Goal: Task Accomplishment & Management: Manage account settings

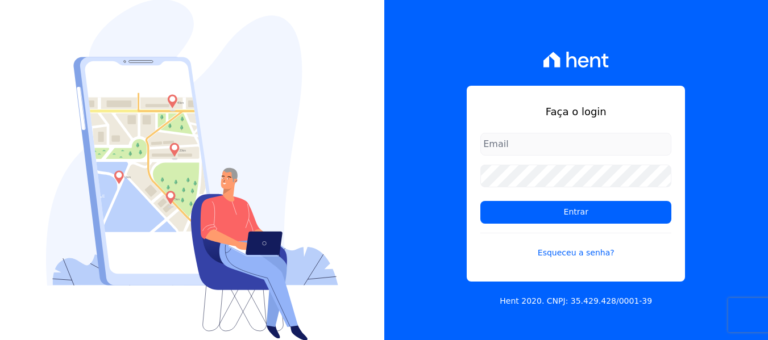
click at [539, 150] on input "email" at bounding box center [575, 144] width 191 height 23
type input "[PERSON_NAME][EMAIL_ADDRESS][DOMAIN_NAME]"
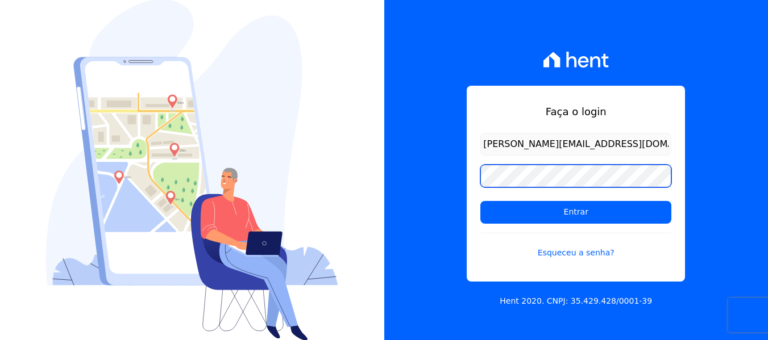
click at [480, 201] on input "Entrar" at bounding box center [575, 212] width 191 height 23
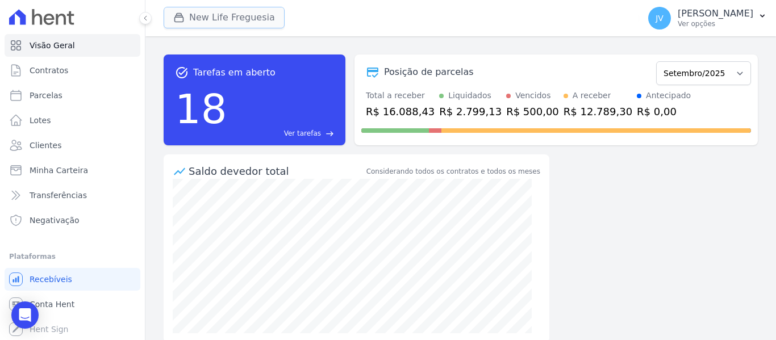
click at [219, 21] on button "New Life Freguesia" at bounding box center [224, 18] width 121 height 22
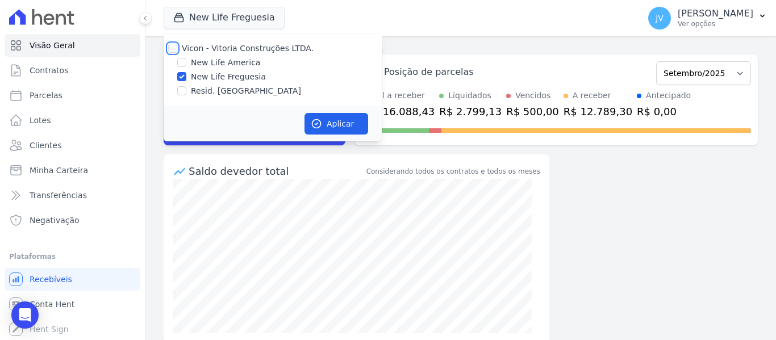
click at [172, 49] on input "Vicon - Vitoria Construções LTDA." at bounding box center [172, 48] width 9 height 9
checkbox input "true"
click at [340, 116] on button "Aplicar" at bounding box center [337, 124] width 64 height 22
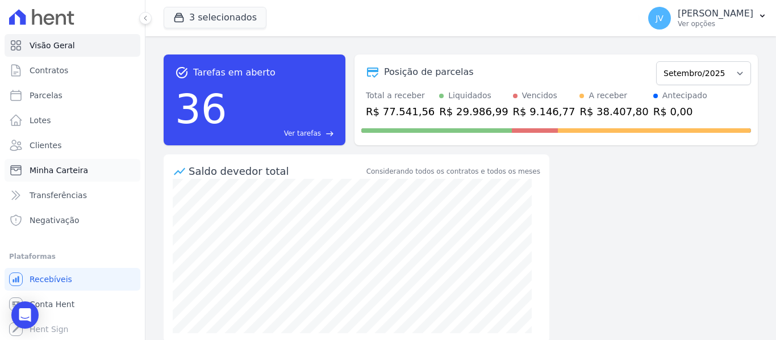
click at [69, 173] on span "Minha Carteira" at bounding box center [59, 170] width 59 height 11
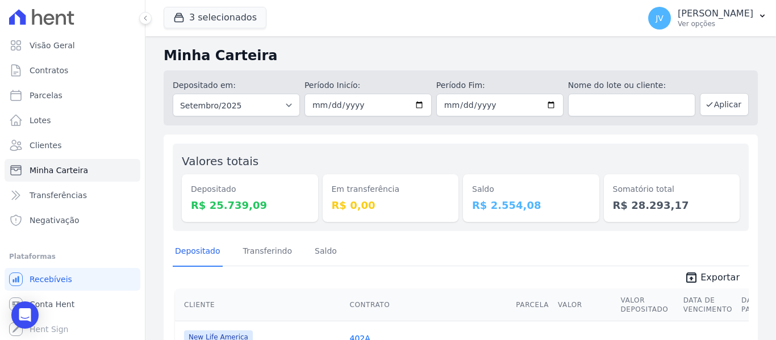
click at [430, 173] on div "Em transferência R$ 0,00" at bounding box center [391, 187] width 136 height 69
click at [280, 105] on select "Todos os meses Setembro/2022 Outubro/2022 Novembro/2022 Dezembro/2022 Janeiro/2…" at bounding box center [236, 105] width 127 height 23
click at [279, 105] on select "Todos os meses Setembro/2022 Outubro/2022 Novembro/2022 Dezembro/2022 Janeiro/2…" at bounding box center [236, 105] width 127 height 23
click at [69, 177] on link "Minha Carteira" at bounding box center [73, 170] width 136 height 23
